Goal: Task Accomplishment & Management: Manage account settings

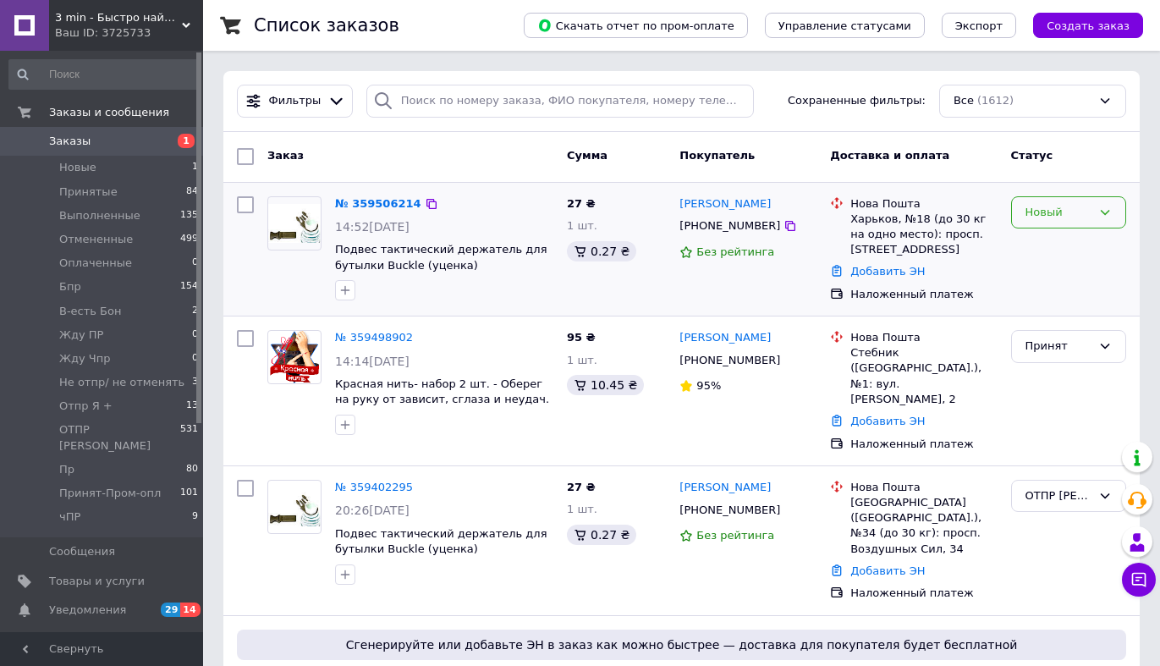
click at [1061, 212] on div "Новый" at bounding box center [1059, 213] width 66 height 18
click at [1052, 317] on li "ОТПР [PERSON_NAME]" at bounding box center [1068, 333] width 113 height 66
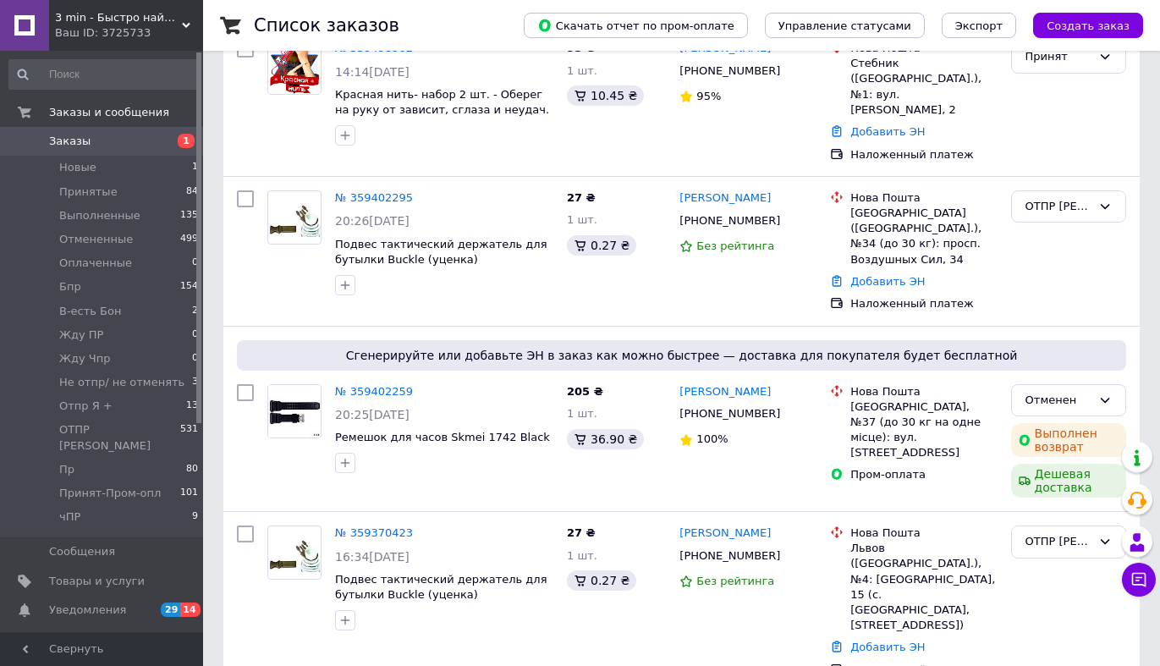
scroll to position [304, 0]
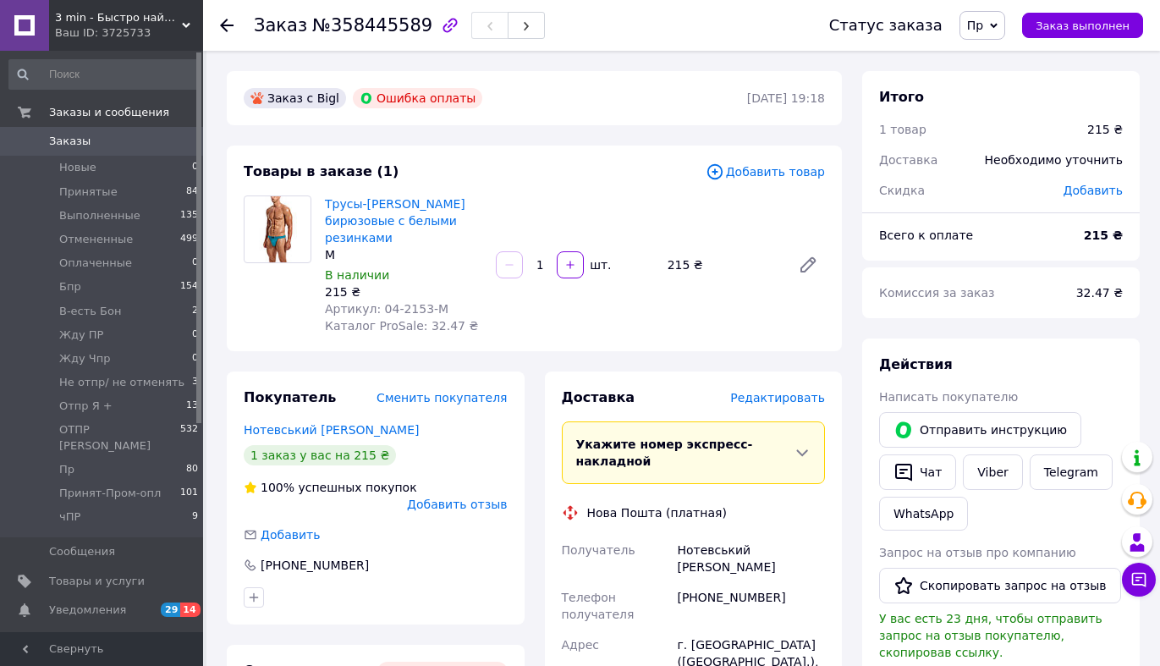
click at [991, 25] on span "Пр" at bounding box center [983, 25] width 46 height 29
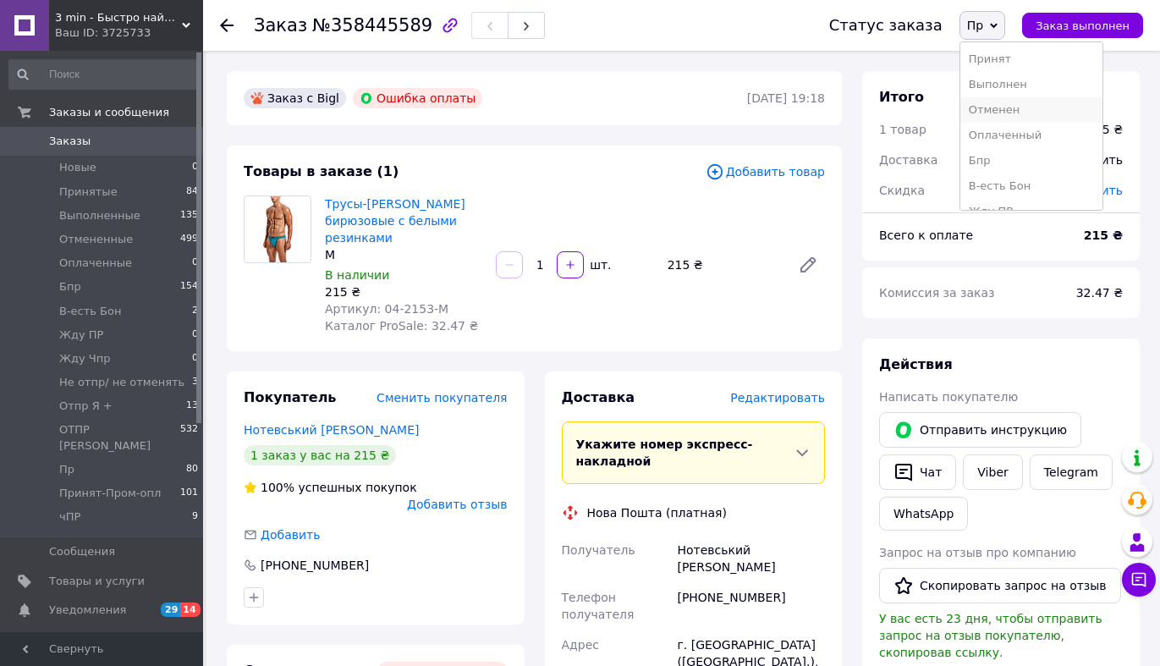
click at [1009, 105] on li "Отменен" at bounding box center [1031, 109] width 142 height 25
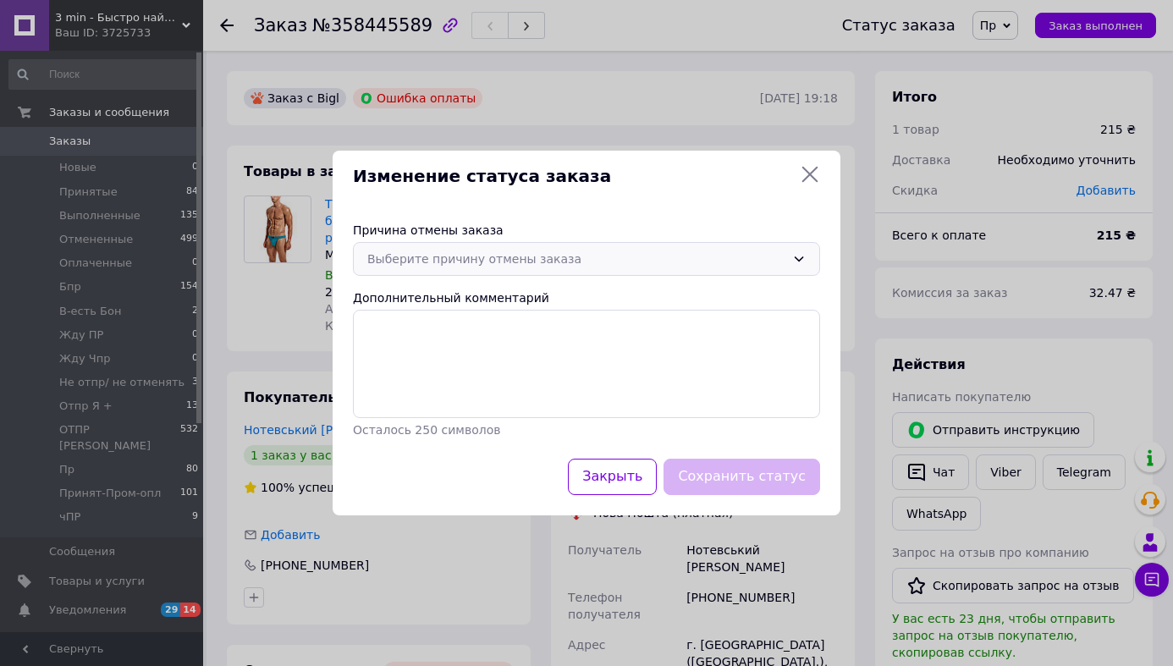
click at [804, 251] on div "Выберите причину отмены заказа" at bounding box center [586, 259] width 467 height 34
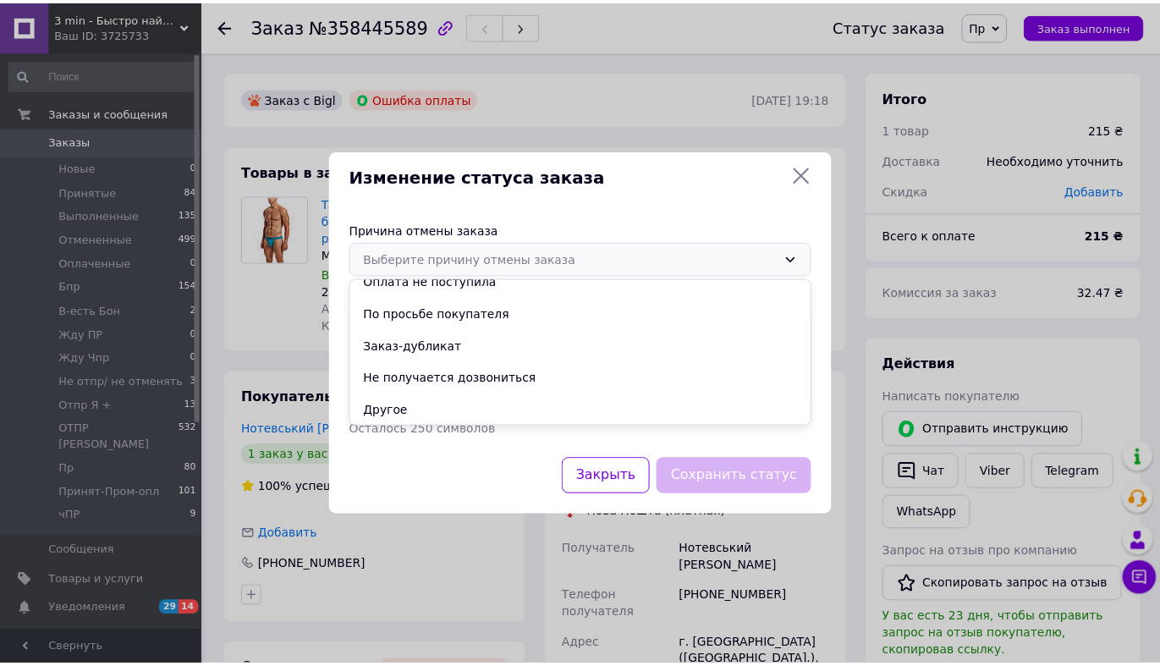
scroll to position [79, 0]
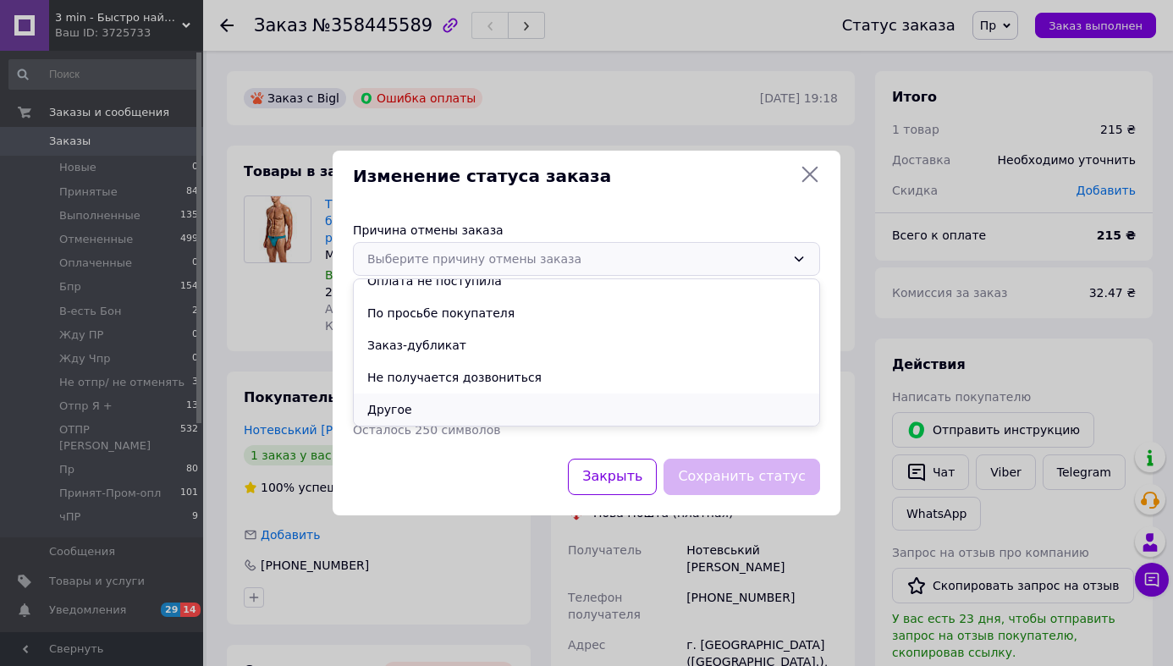
click at [477, 409] on li "Другое" at bounding box center [586, 409] width 465 height 32
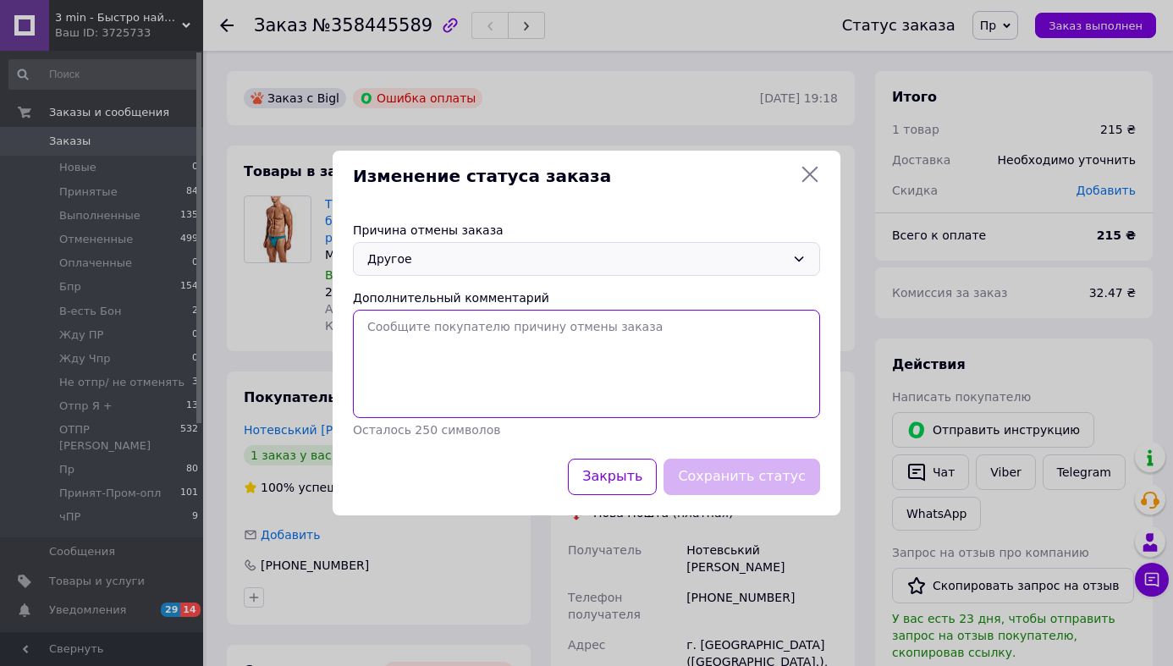
click at [479, 342] on textarea "Дополнительный комментарий" at bounding box center [586, 364] width 467 height 108
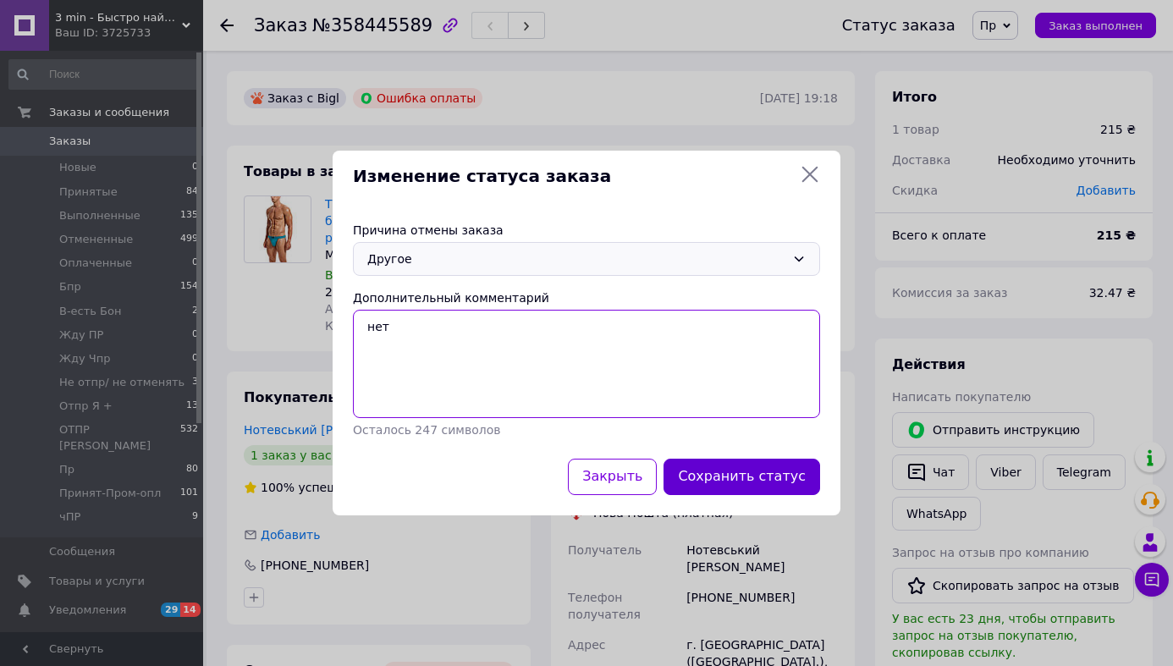
type textarea "нет"
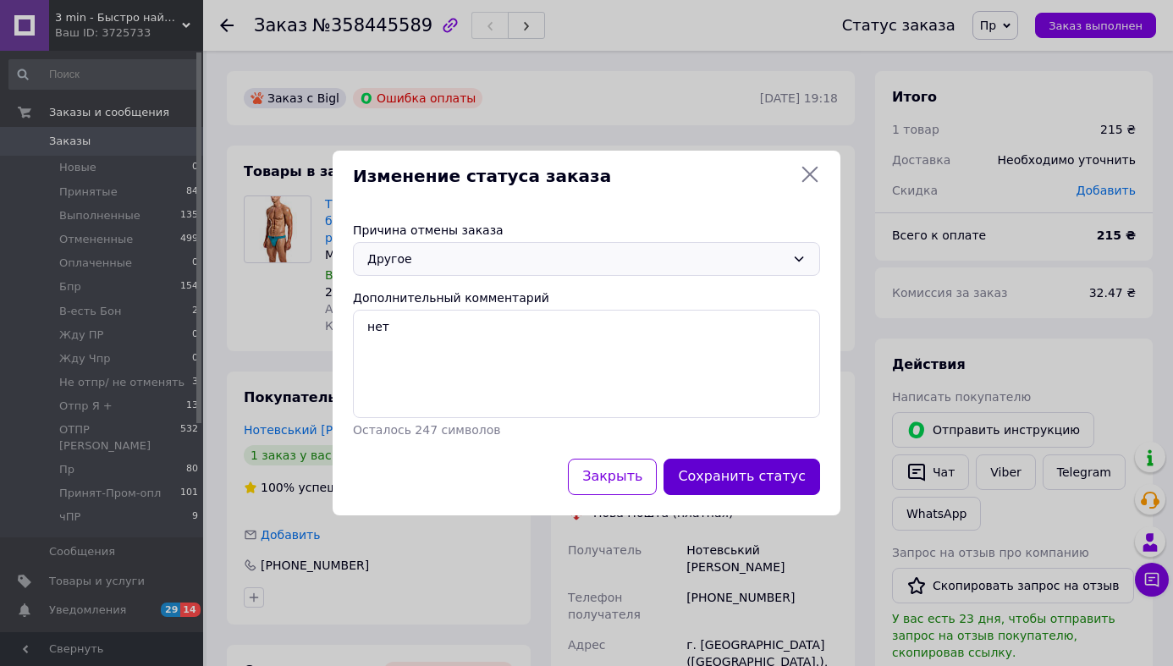
click at [770, 489] on button "Сохранить статус" at bounding box center [741, 477] width 157 height 36
